Goal: Task Accomplishment & Management: Manage account settings

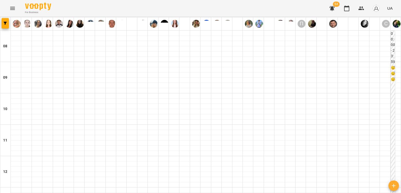
scroll to position [339, 0]
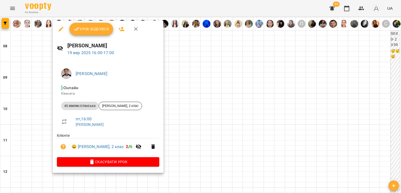
click at [41, 102] on div at bounding box center [200, 96] width 401 height 193
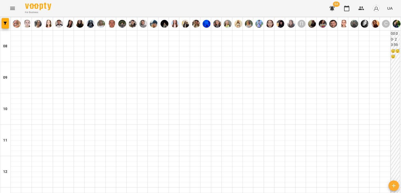
scroll to position [313, 0]
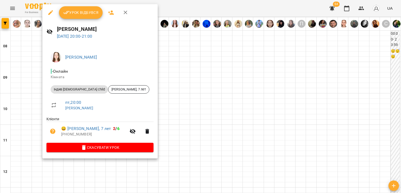
click at [35, 95] on div at bounding box center [200, 96] width 401 height 193
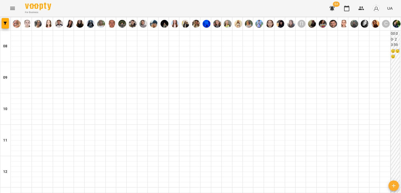
scroll to position [183, 0]
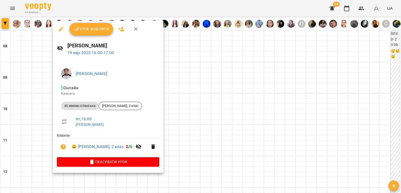
click at [41, 96] on div at bounding box center [200, 96] width 401 height 193
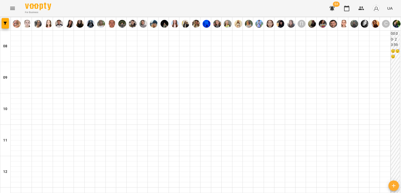
scroll to position [287, 0]
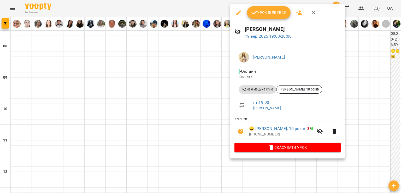
click at [153, 89] on div at bounding box center [200, 96] width 401 height 193
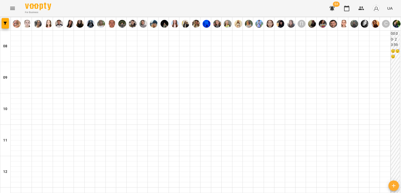
scroll to position [313, 0]
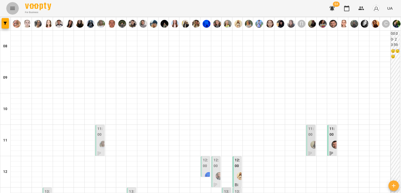
click at [7, 5] on button "Menu" at bounding box center [12, 8] width 13 height 13
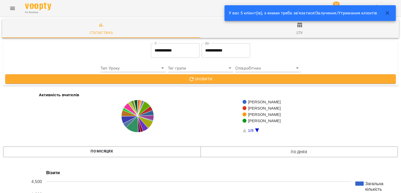
click at [153, 51] on input "**********" at bounding box center [175, 50] width 49 height 15
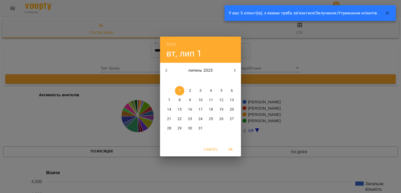
click at [233, 73] on button "button" at bounding box center [234, 70] width 13 height 13
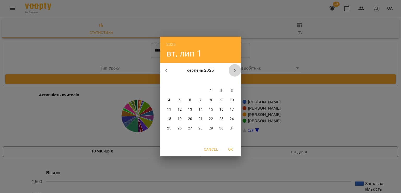
click at [232, 73] on icon "button" at bounding box center [234, 70] width 6 height 6
click at [169, 88] on p "1" at bounding box center [169, 90] width 2 height 5
type input "**********"
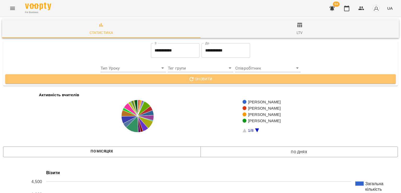
click at [217, 78] on span "Оновити" at bounding box center [200, 79] width 382 height 6
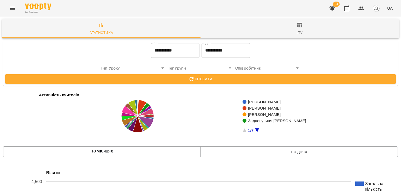
click at [15, 9] on button "Menu" at bounding box center [12, 8] width 13 height 13
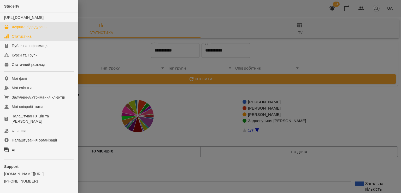
click at [25, 29] on div "Журнал відвідувань" at bounding box center [29, 26] width 35 height 5
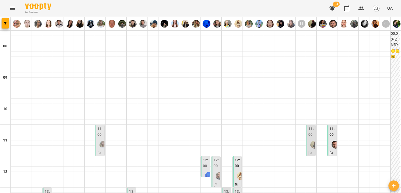
scroll to position [348, 0]
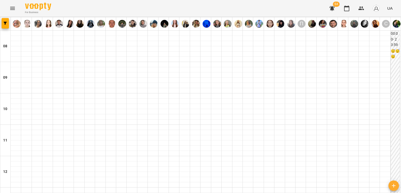
scroll to position [339, 0]
